Goal: Task Accomplishment & Management: Complete application form

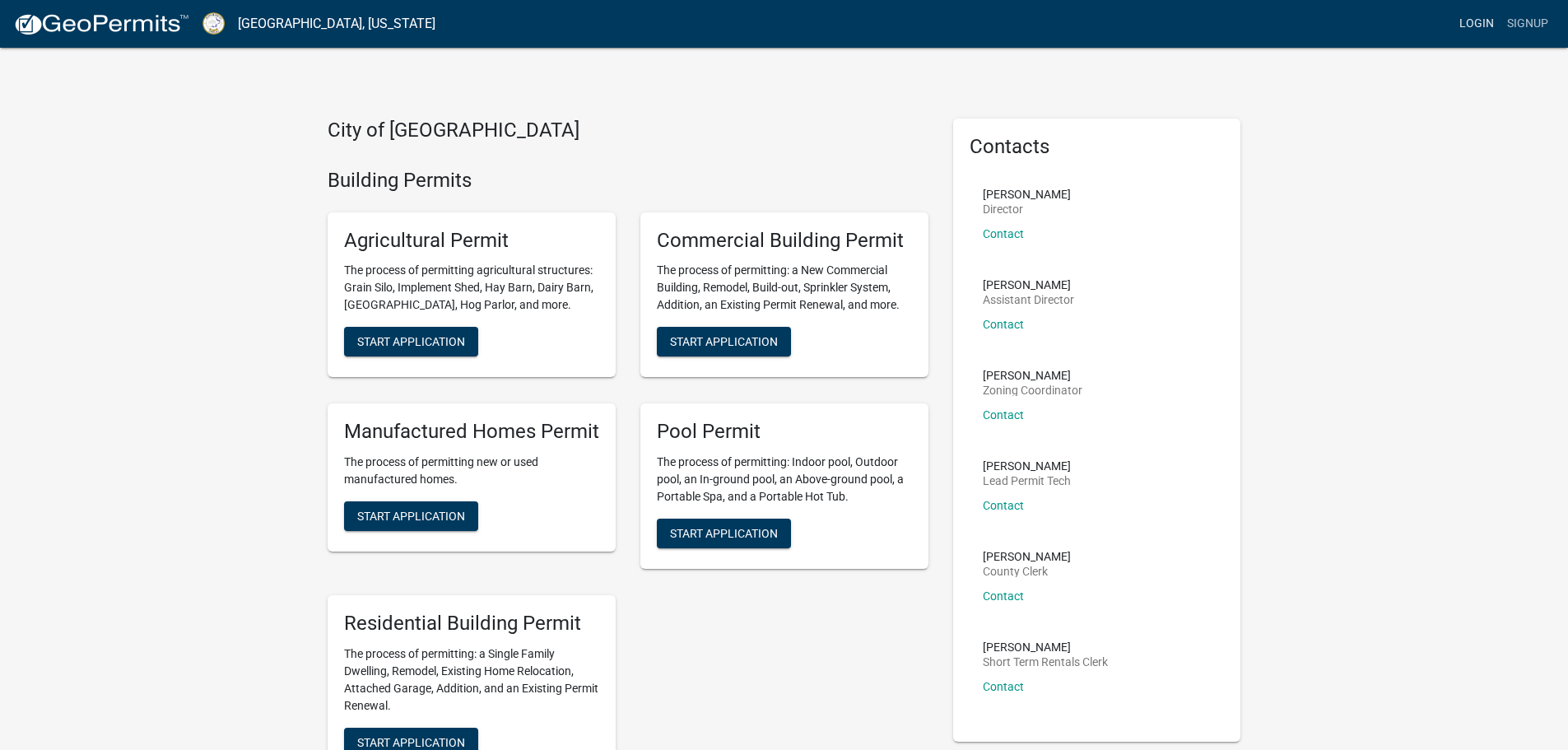
click at [1473, 25] on link "Login" at bounding box center [1476, 24] width 47 height 31
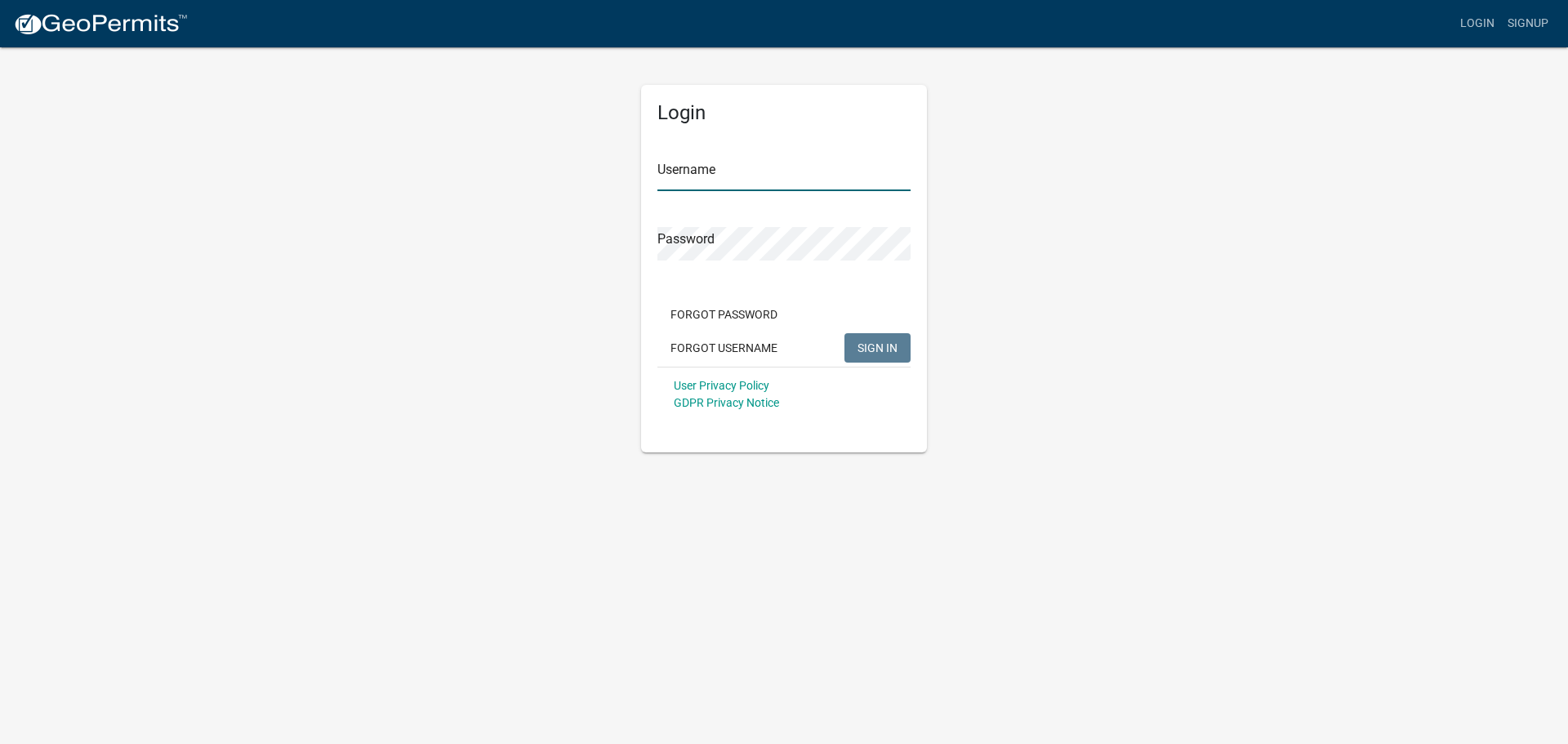
click at [765, 183] on input "Username" at bounding box center [784, 174] width 253 height 34
type input "Zthrower"
click at [882, 359] on button "SIGN IN" at bounding box center [877, 348] width 66 height 30
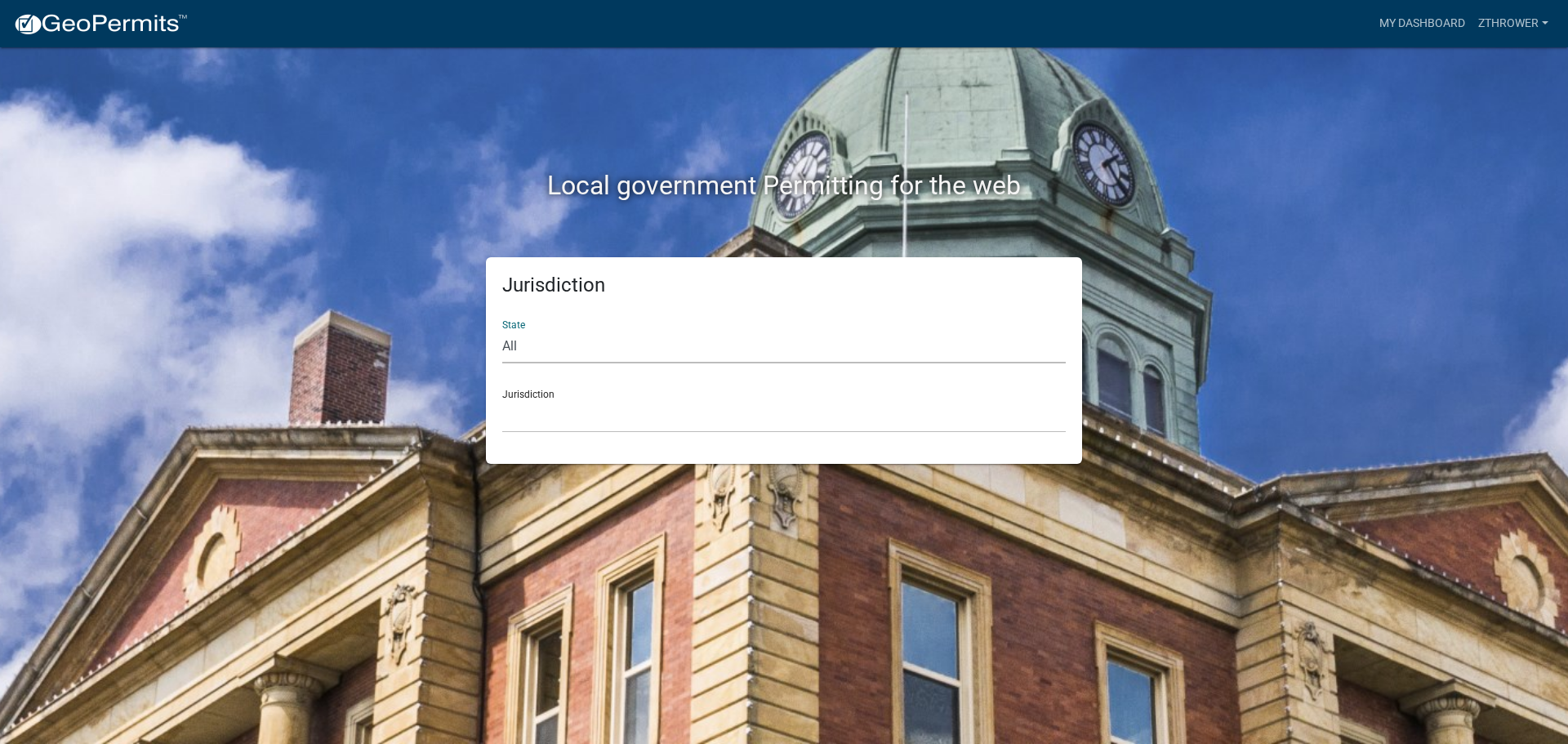
click at [637, 349] on select "All [US_STATE] [US_STATE] [US_STATE] [US_STATE] [US_STATE] [US_STATE] [US_STATE…" at bounding box center [783, 347] width 563 height 34
select select "[US_STATE]"
click at [502, 330] on select "All [US_STATE] [US_STATE] [US_STATE] [US_STATE] [US_STATE] [US_STATE] [US_STATE…" at bounding box center [783, 347] width 563 height 34
click at [789, 415] on select "[GEOGRAPHIC_DATA], [US_STATE][PERSON_NAME][GEOGRAPHIC_DATA], [US_STATE][PERSON_…" at bounding box center [783, 416] width 563 height 34
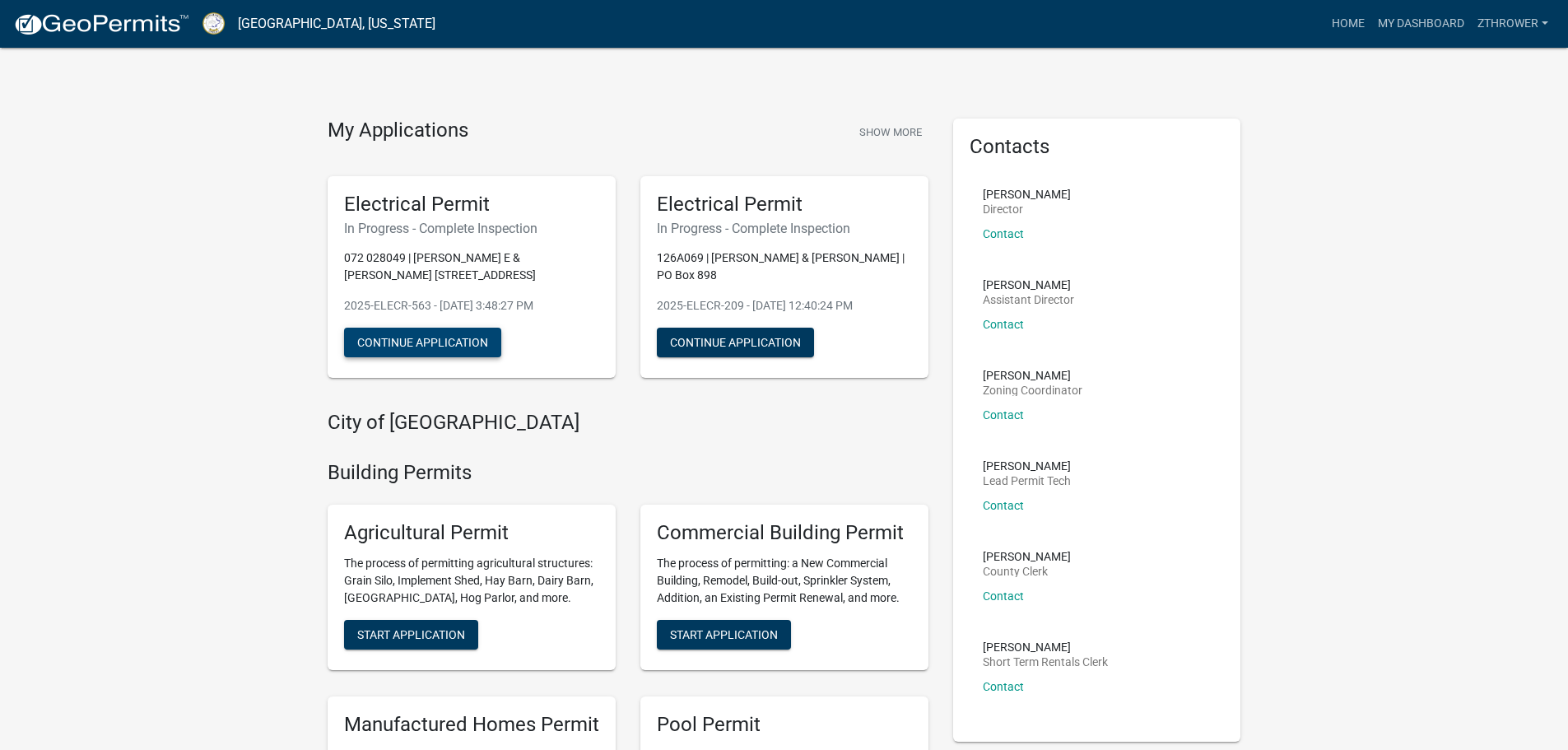
click at [451, 345] on button "Continue Application" at bounding box center [423, 343] width 158 height 30
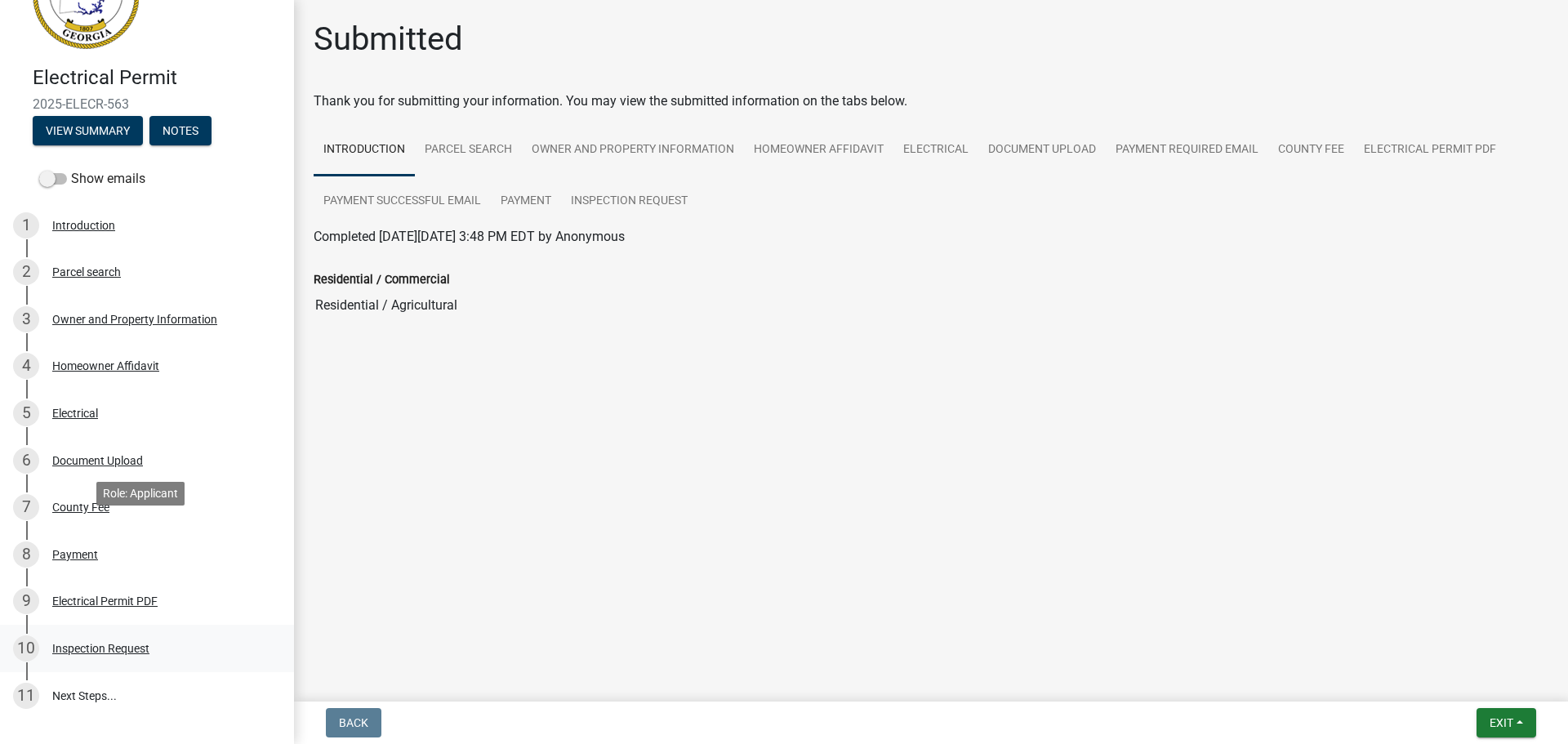
scroll to position [201, 0]
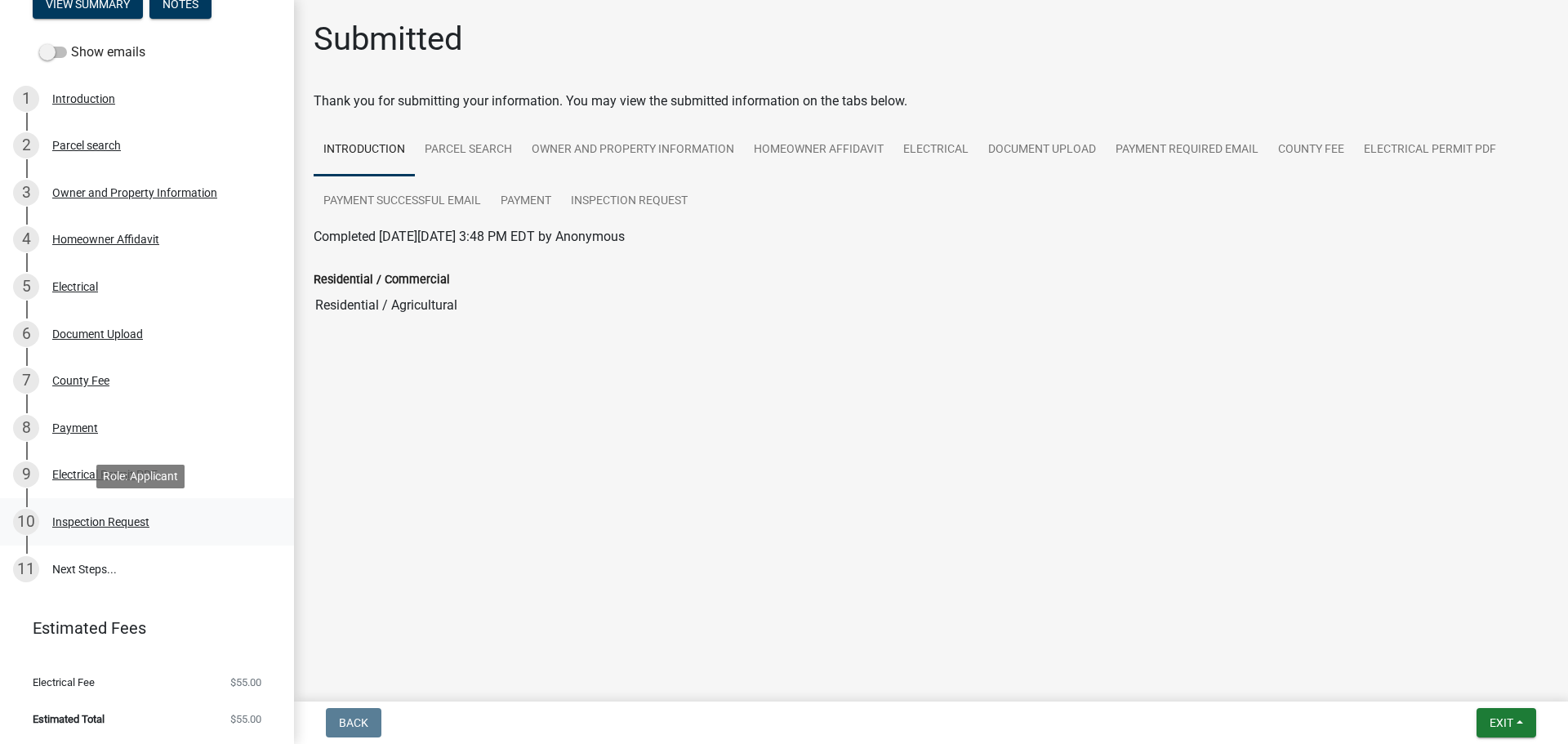
click at [122, 526] on div "Inspection Request" at bounding box center [100, 522] width 97 height 12
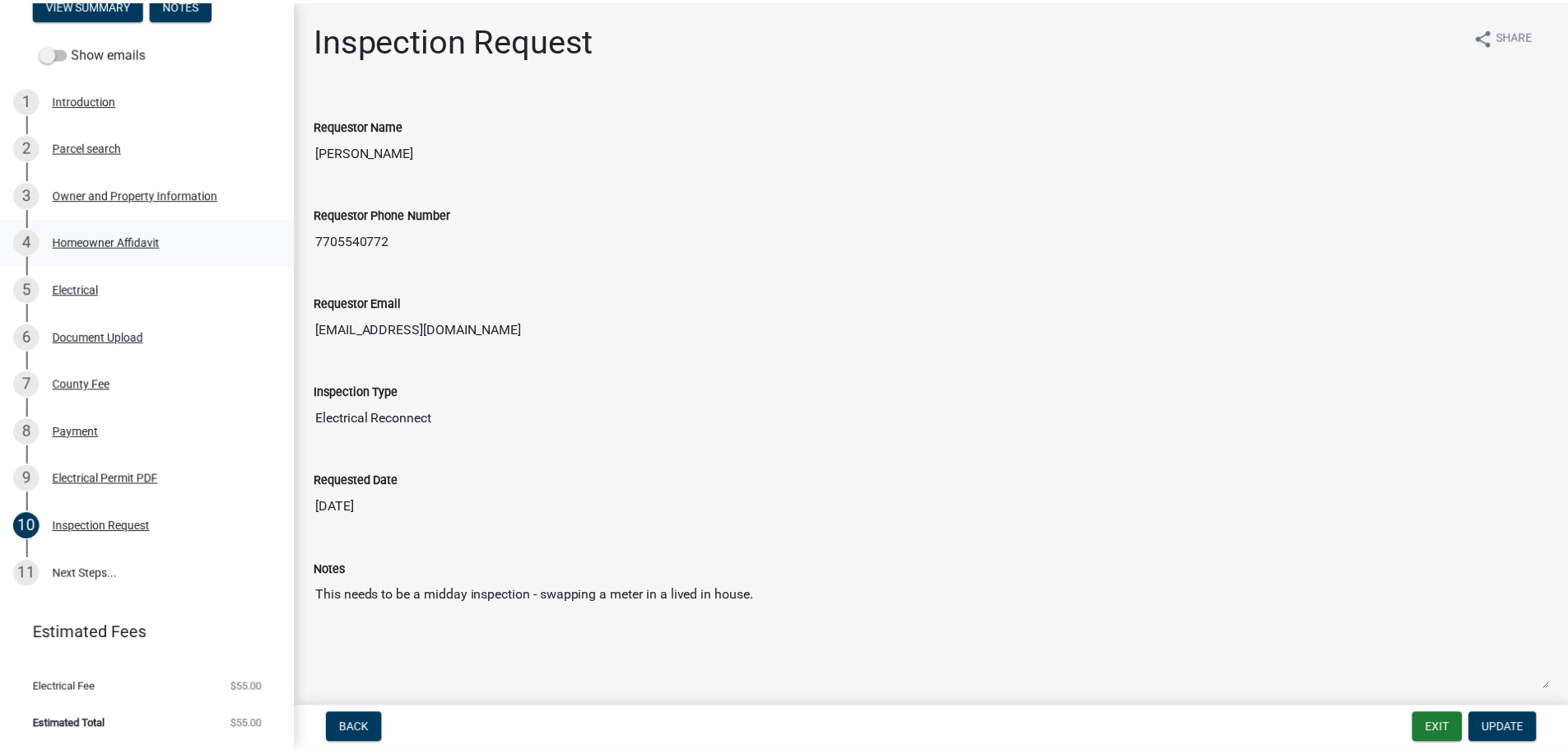
scroll to position [0, 0]
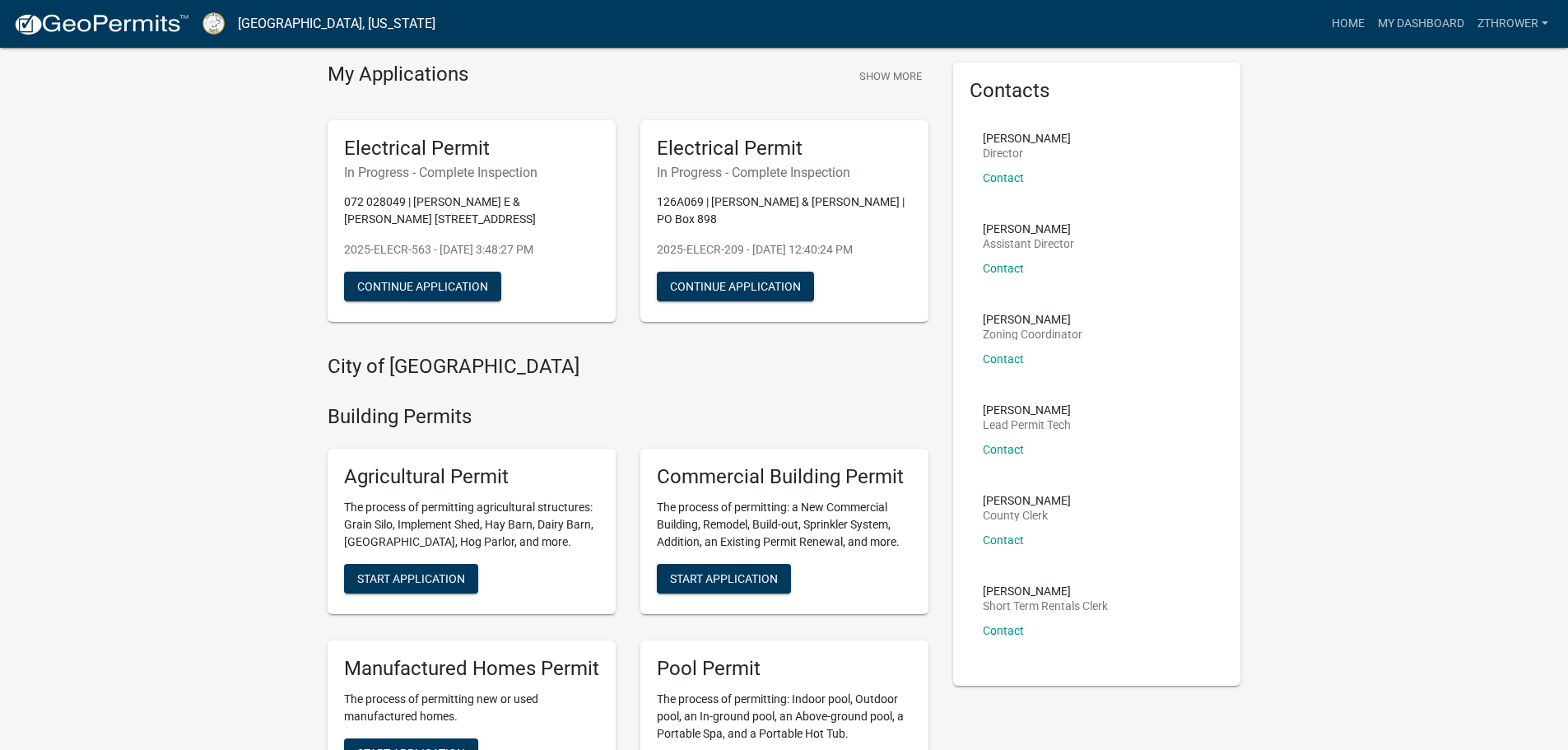
scroll to position [82, 0]
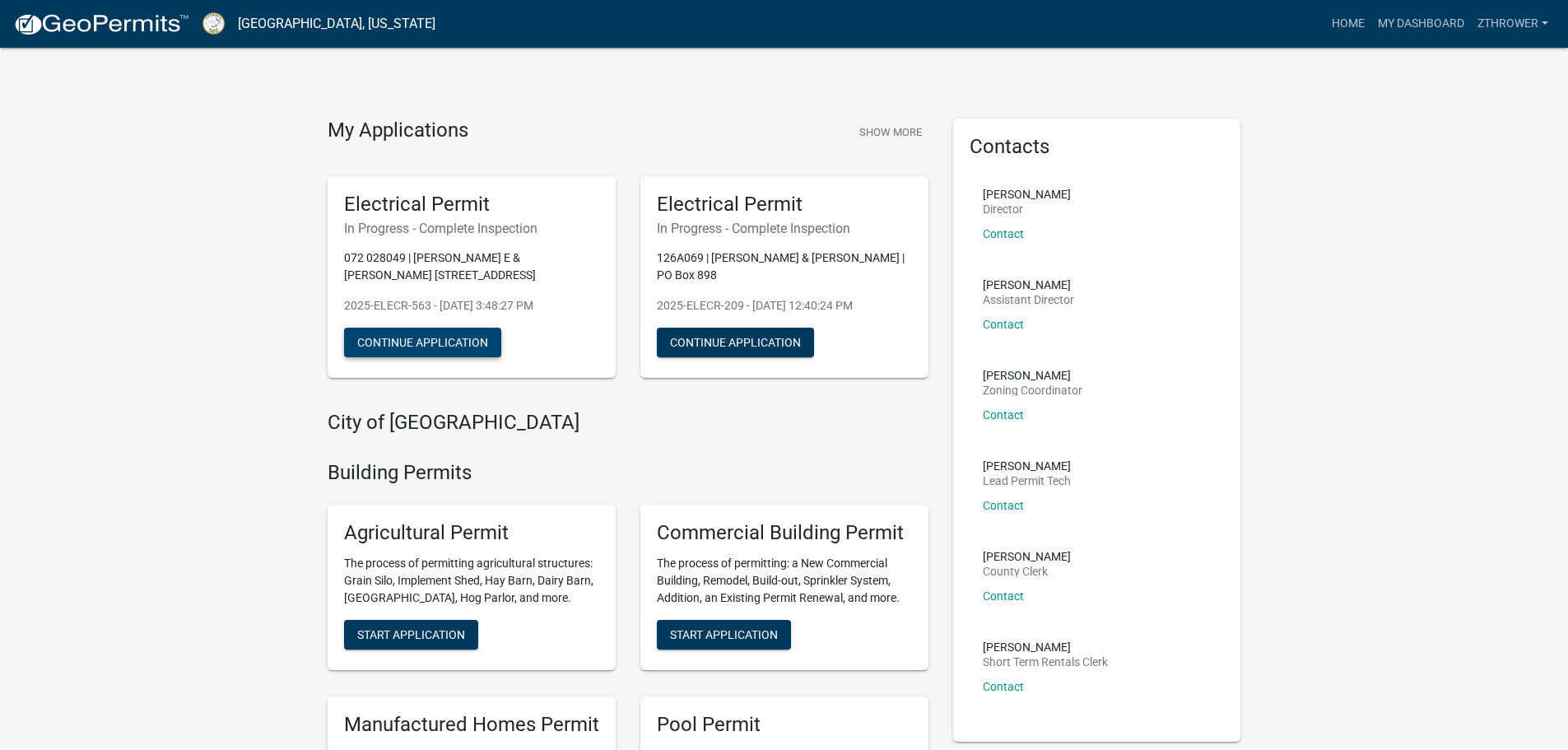
click at [431, 345] on button "Continue Application" at bounding box center [423, 343] width 158 height 30
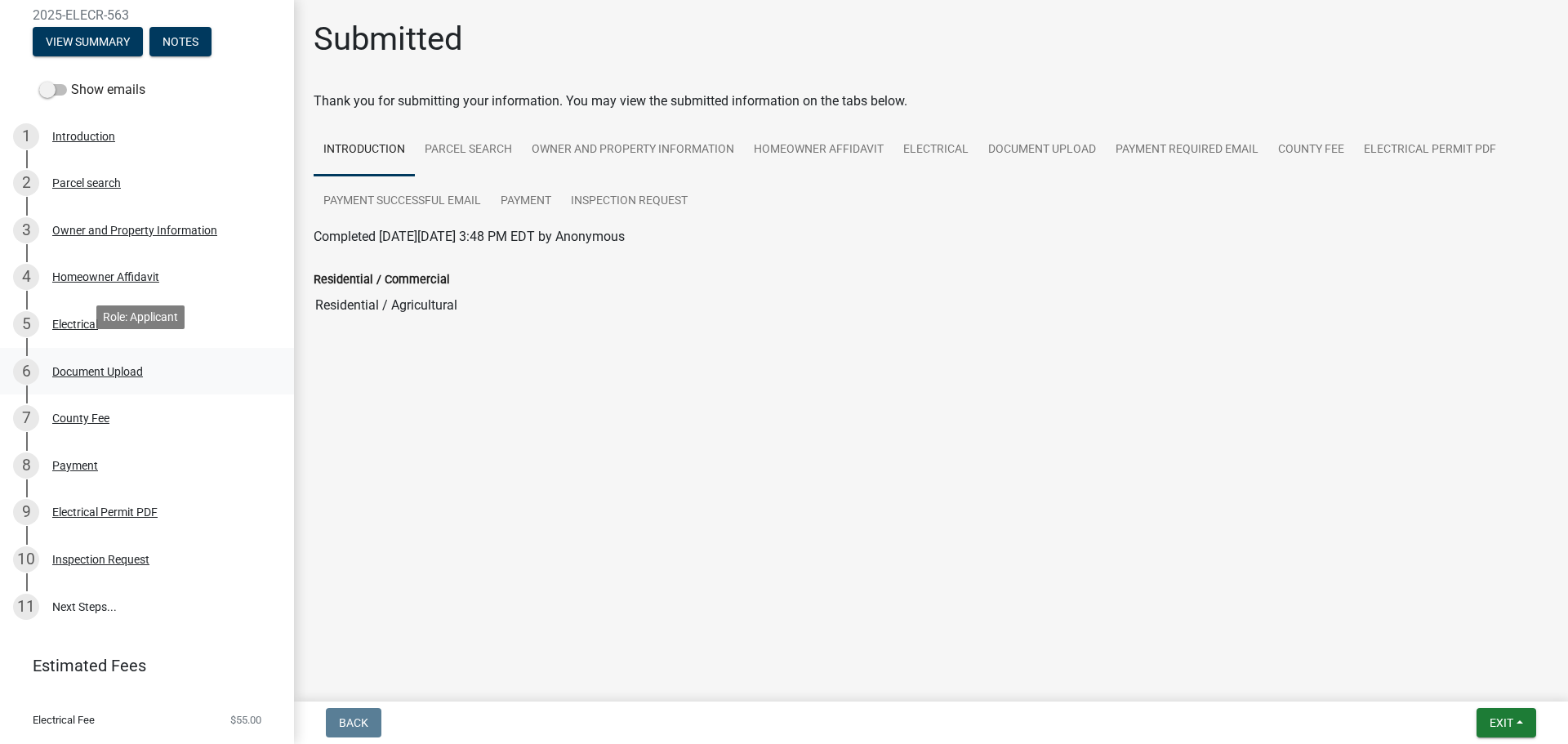
scroll to position [201, 0]
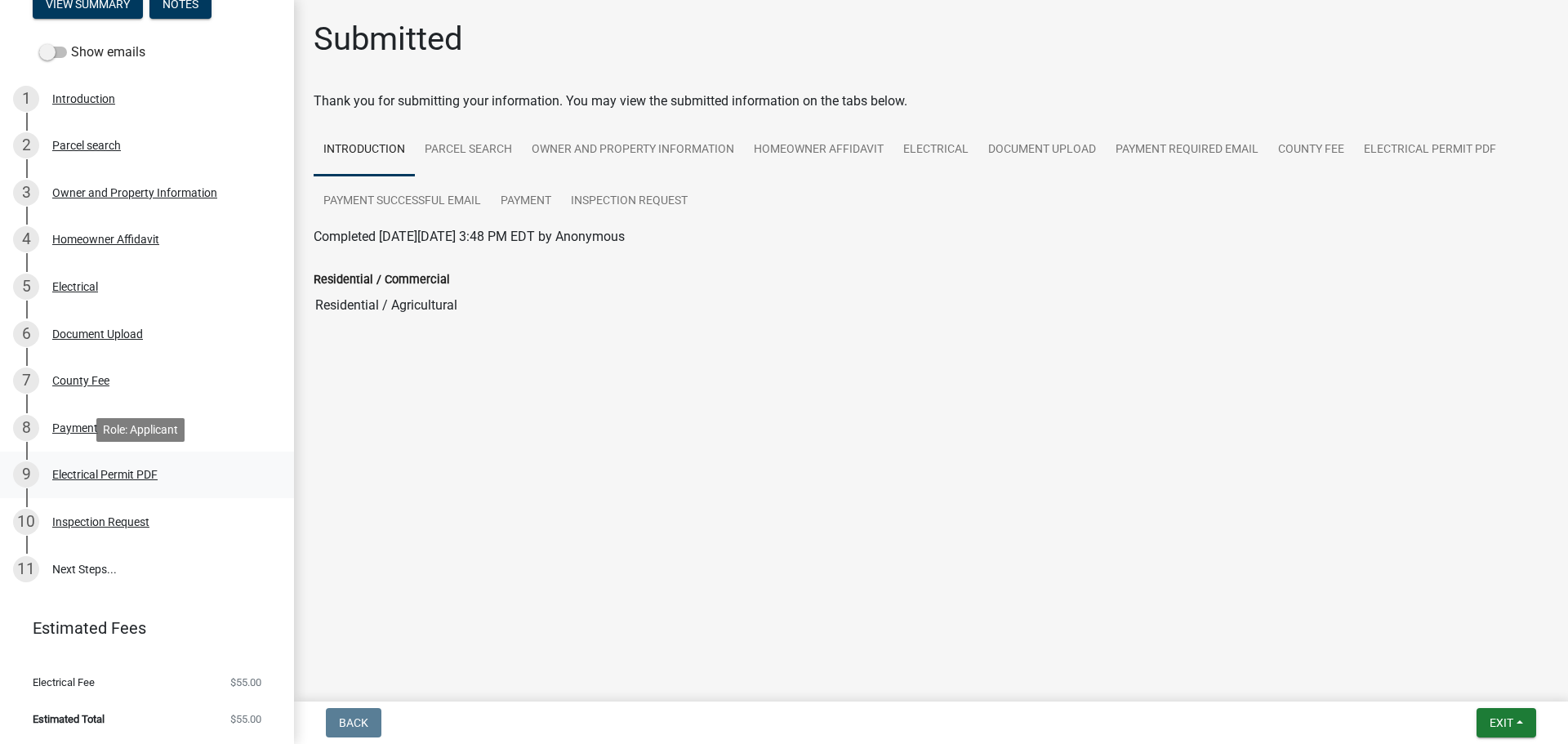
click at [83, 475] on div "Electrical Permit PDF" at bounding box center [105, 474] width 106 height 12
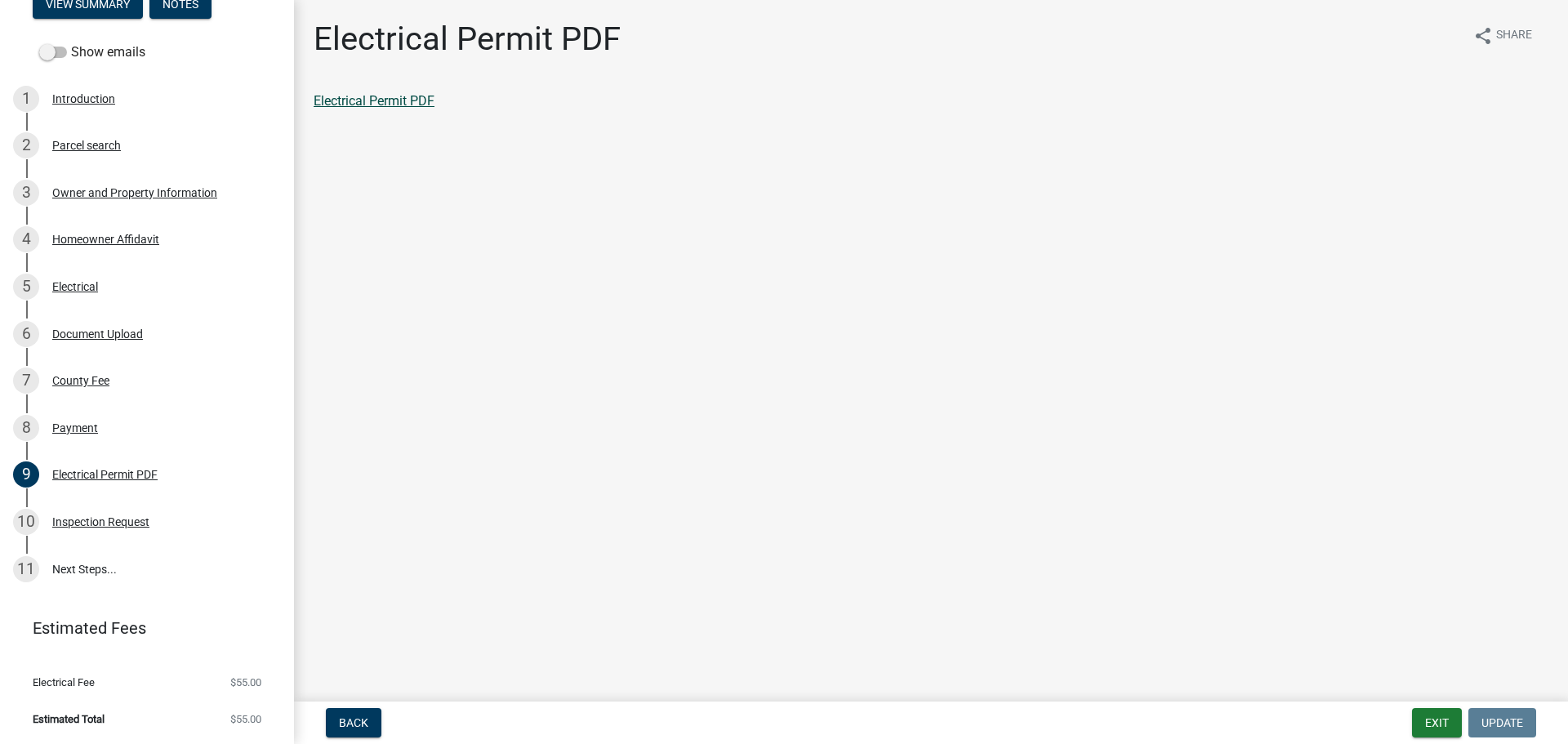
click at [359, 104] on link "Electrical Permit PDF" at bounding box center [374, 101] width 121 height 15
click at [103, 512] on div "10 Inspection Request" at bounding box center [141, 521] width 255 height 26
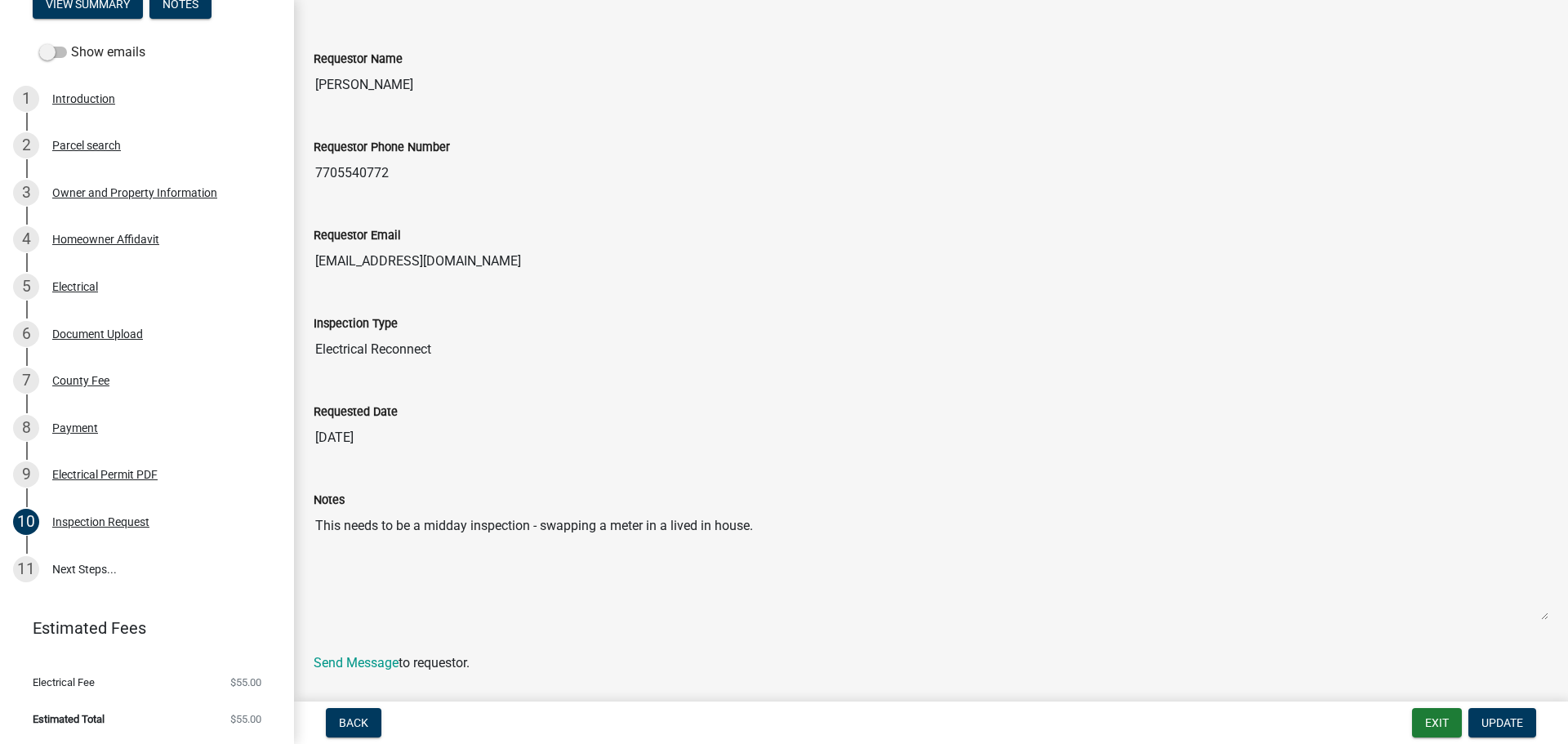
scroll to position [0, 0]
